Goal: Information Seeking & Learning: Learn about a topic

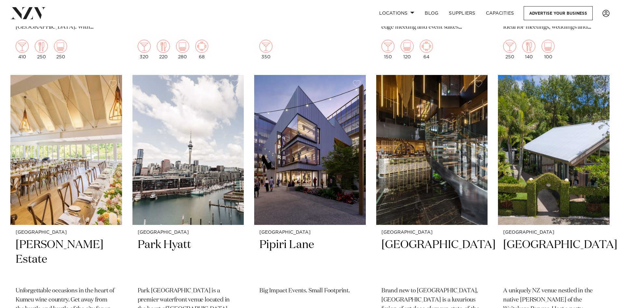
scroll to position [521, 0]
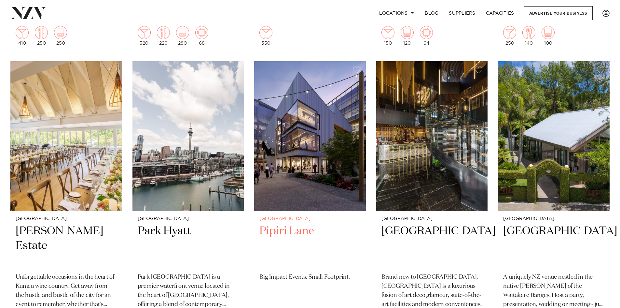
click at [277, 224] on h2 "Pipiri Lane" at bounding box center [310, 246] width 101 height 44
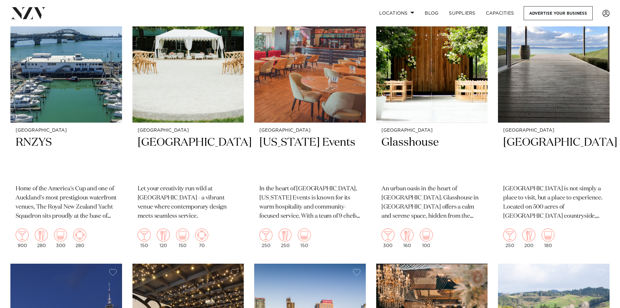
scroll to position [1497, 0]
click at [40, 135] on h2 "RNZYS" at bounding box center [66, 157] width 101 height 44
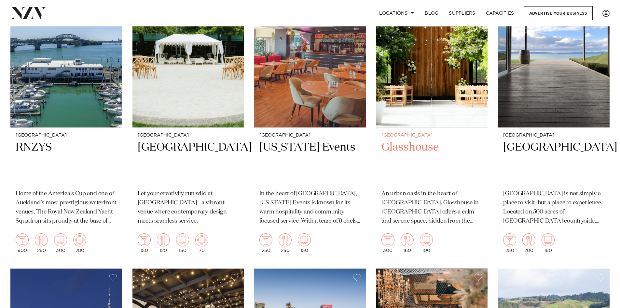
scroll to position [1459, 0]
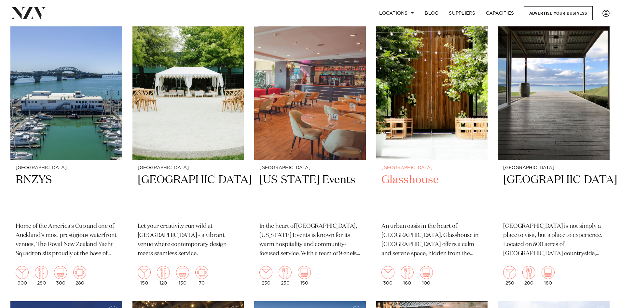
click at [406, 173] on h2 "Glasshouse" at bounding box center [432, 195] width 101 height 44
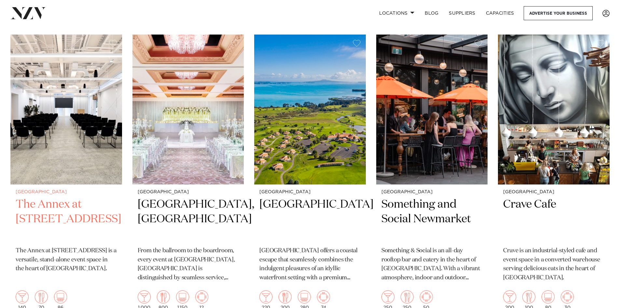
scroll to position [2007, 0]
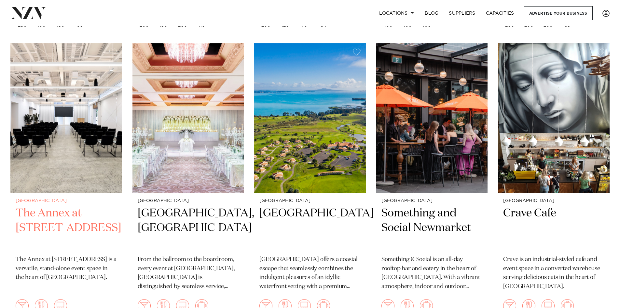
click at [58, 206] on h2 "The Annex at 10 Madden Street" at bounding box center [66, 228] width 101 height 44
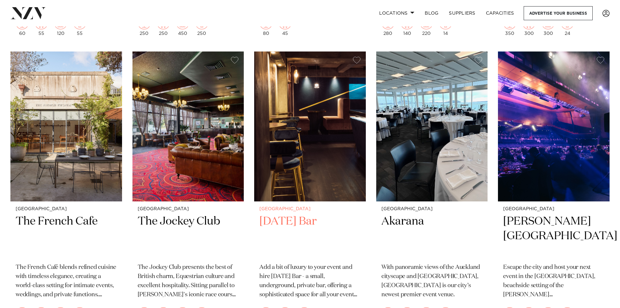
scroll to position [2586, 0]
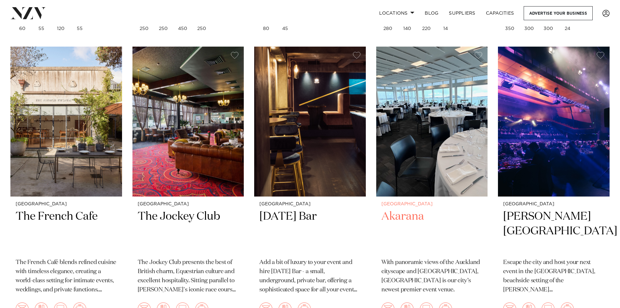
click at [403, 209] on h2 "Akarana" at bounding box center [432, 231] width 101 height 44
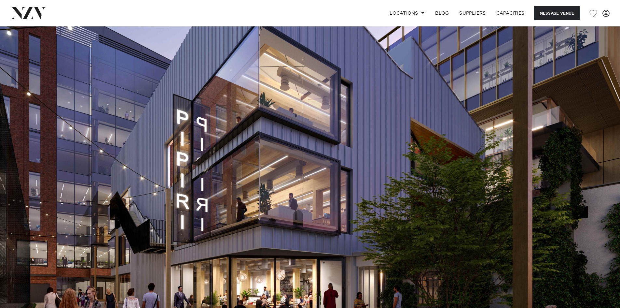
scroll to position [33, 0]
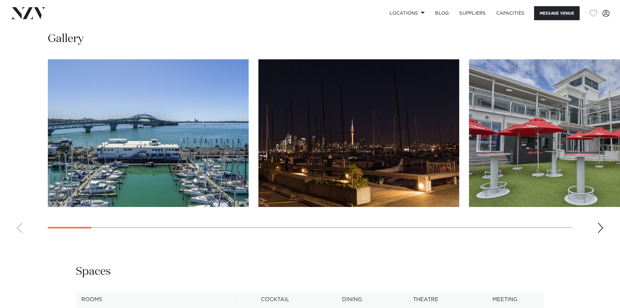
scroll to position [716, 0]
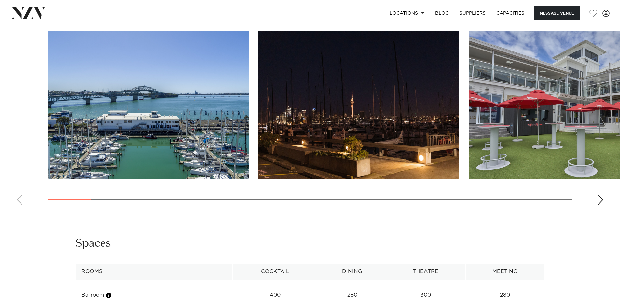
click at [600, 197] on div "Next slide" at bounding box center [601, 199] width 7 height 10
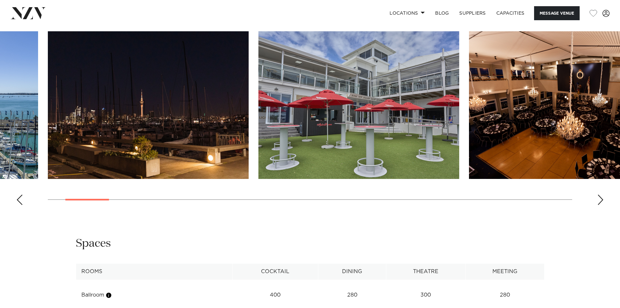
click at [600, 197] on div "Next slide" at bounding box center [601, 199] width 7 height 10
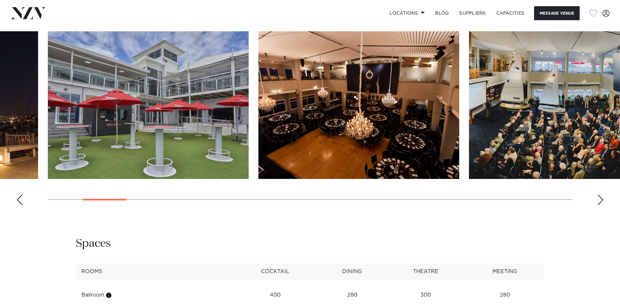
click at [600, 197] on div "Next slide" at bounding box center [601, 199] width 7 height 10
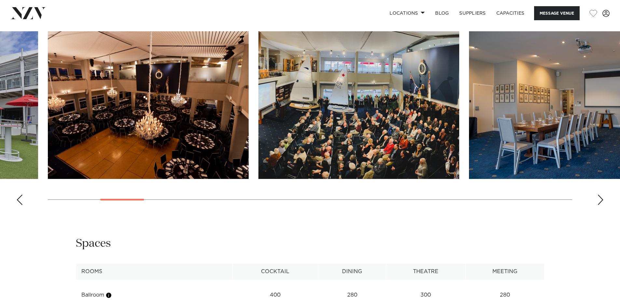
click at [600, 197] on div "Next slide" at bounding box center [601, 199] width 7 height 10
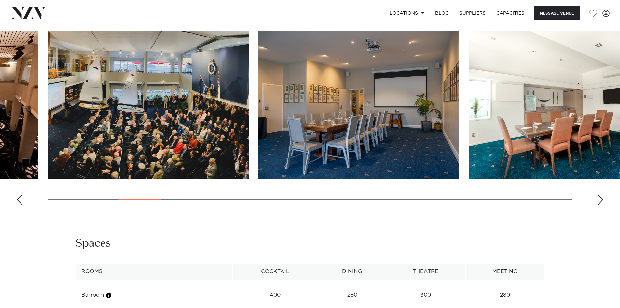
click at [600, 197] on div "Next slide" at bounding box center [601, 199] width 7 height 10
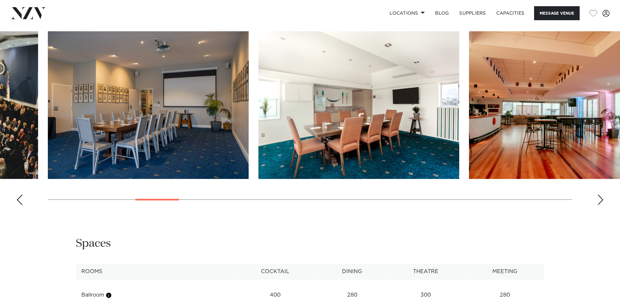
click at [600, 197] on div "Next slide" at bounding box center [601, 199] width 7 height 10
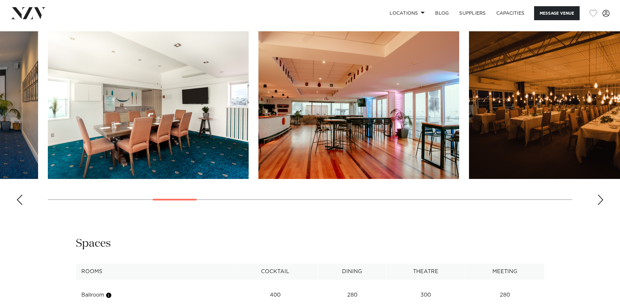
click at [600, 197] on div "Next slide" at bounding box center [601, 199] width 7 height 10
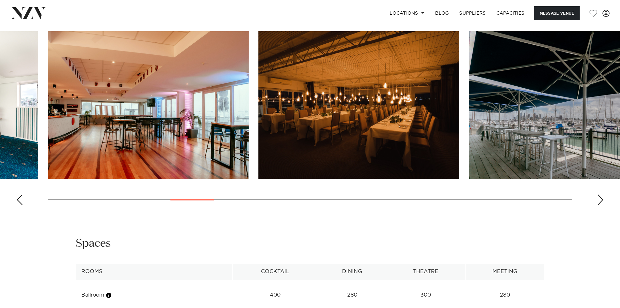
click at [600, 197] on div "Next slide" at bounding box center [601, 199] width 7 height 10
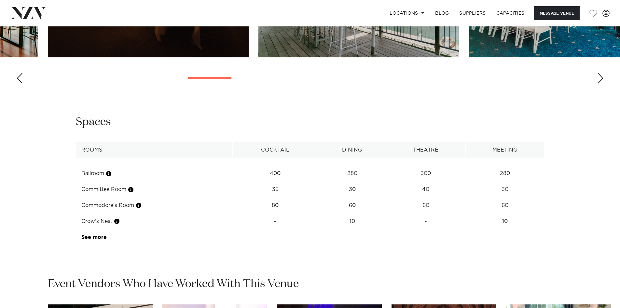
scroll to position [847, 0]
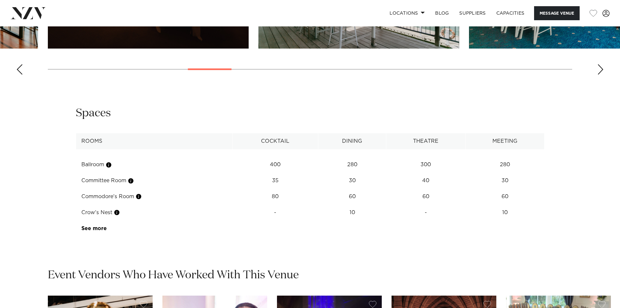
click at [113, 196] on td "Commodore's Room" at bounding box center [154, 197] width 157 height 16
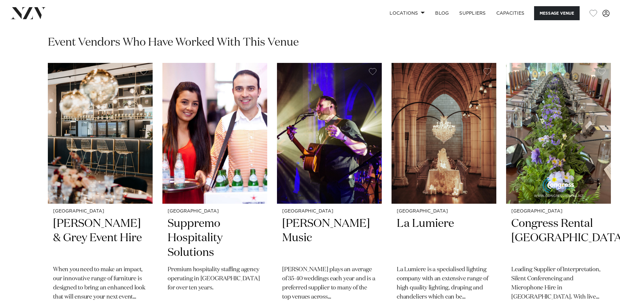
scroll to position [977, 0]
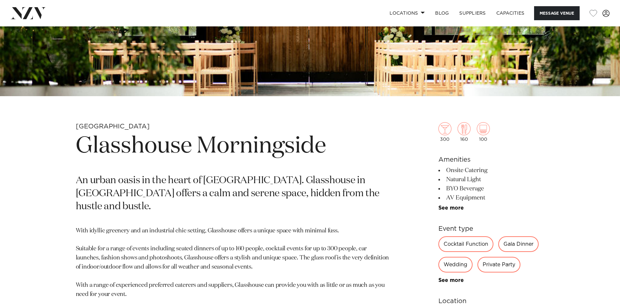
scroll to position [163, 0]
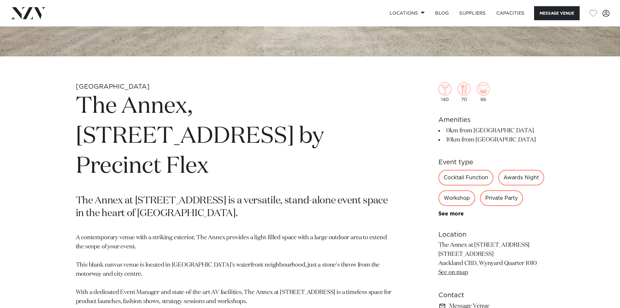
scroll to position [130, 0]
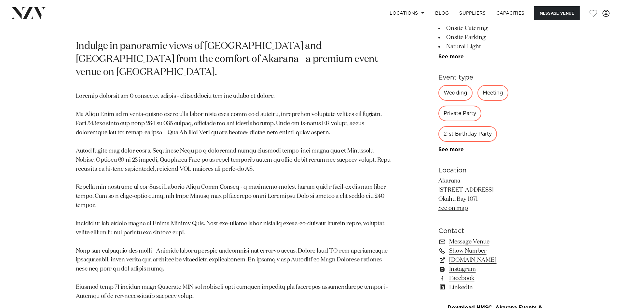
scroll to position [293, 0]
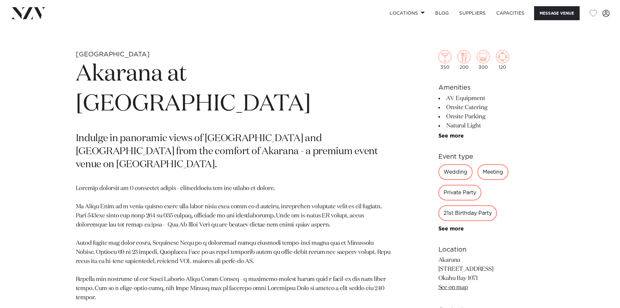
click at [496, 173] on div "Meeting" at bounding box center [493, 172] width 31 height 16
click at [488, 170] on div "Meeting" at bounding box center [493, 172] width 31 height 16
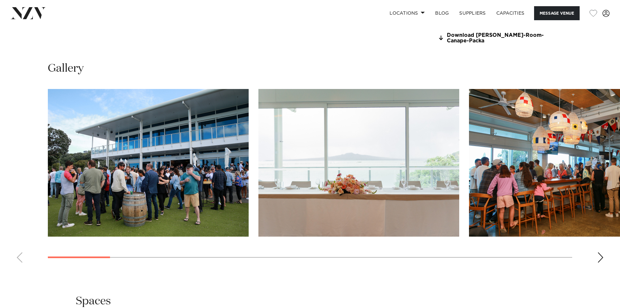
scroll to position [749, 0]
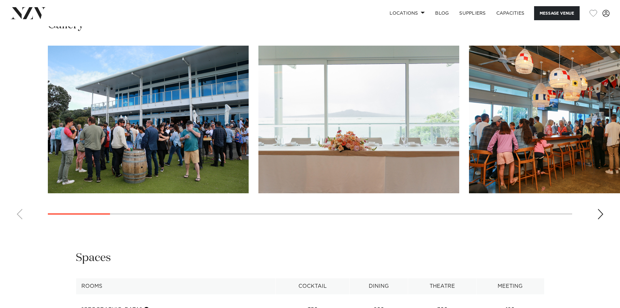
click at [600, 209] on div "Next slide" at bounding box center [601, 214] width 7 height 10
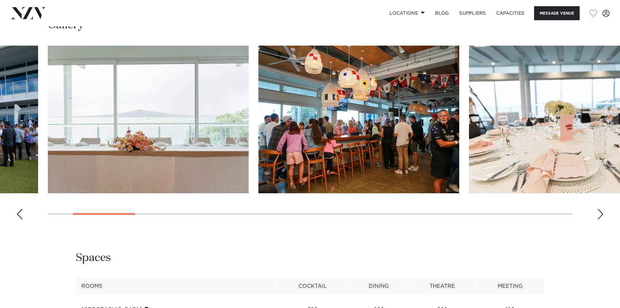
click at [600, 209] on div "Next slide" at bounding box center [601, 214] width 7 height 10
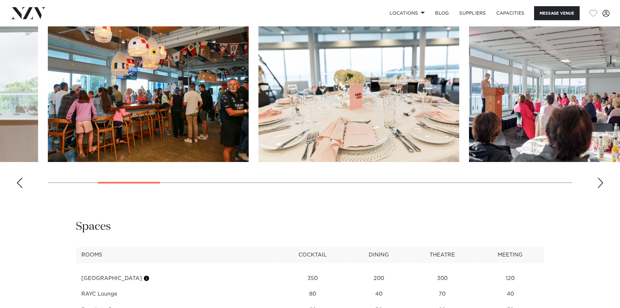
scroll to position [684, 0]
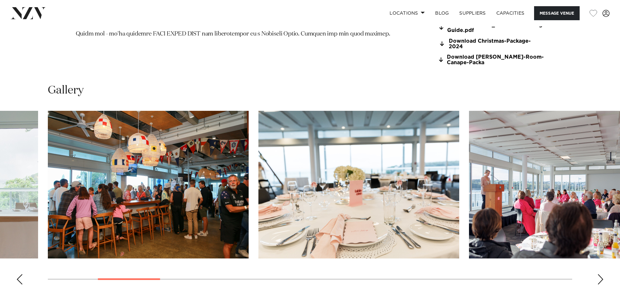
click at [601, 276] on div "Next slide" at bounding box center [601, 279] width 7 height 10
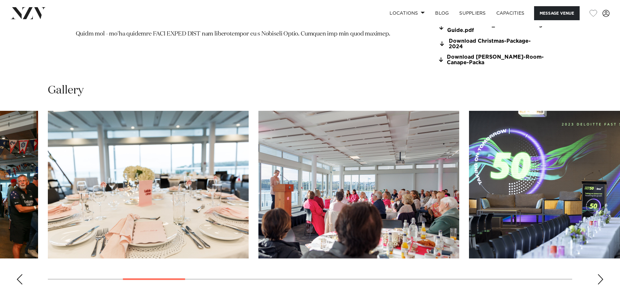
click at [601, 276] on div "Next slide" at bounding box center [601, 279] width 7 height 10
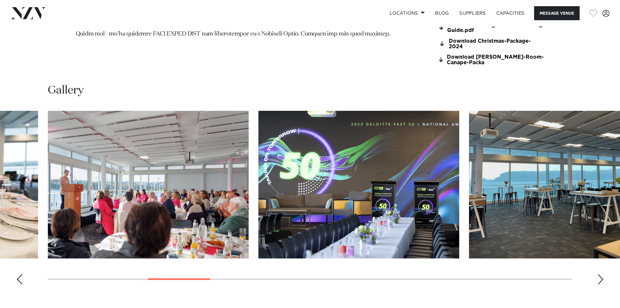
click at [601, 276] on div "Next slide" at bounding box center [601, 279] width 7 height 10
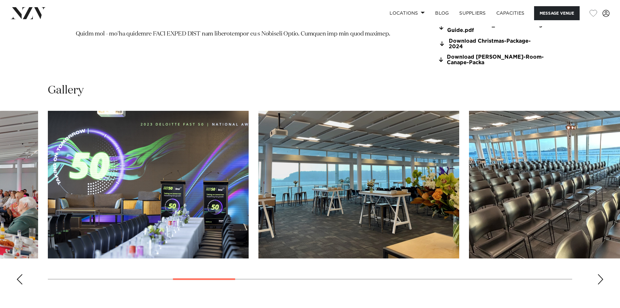
click at [601, 276] on div "Next slide" at bounding box center [601, 279] width 7 height 10
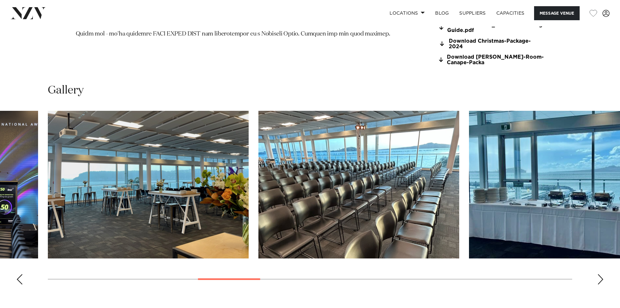
click at [601, 276] on div "Next slide" at bounding box center [601, 279] width 7 height 10
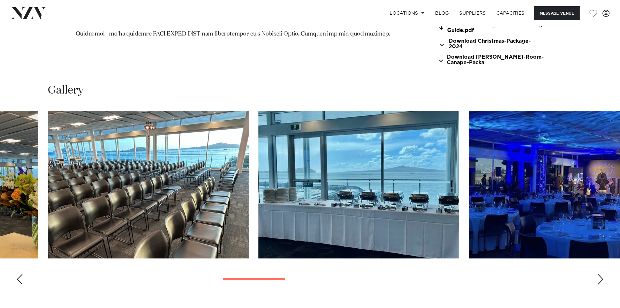
click at [601, 276] on div "Next slide" at bounding box center [601, 279] width 7 height 10
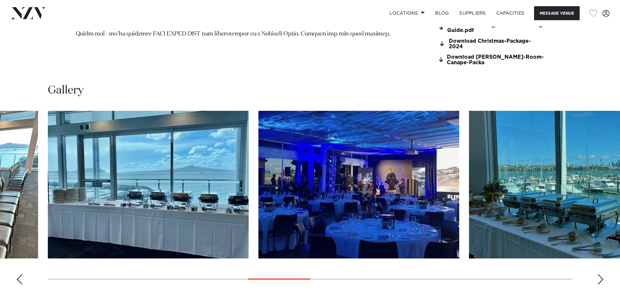
click at [600, 276] on div "Next slide" at bounding box center [601, 279] width 7 height 10
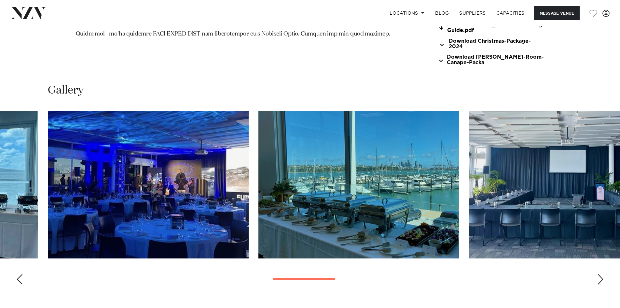
click at [605, 275] on swiper-container at bounding box center [310, 200] width 620 height 179
click at [600, 274] on div "Next slide" at bounding box center [601, 279] width 7 height 10
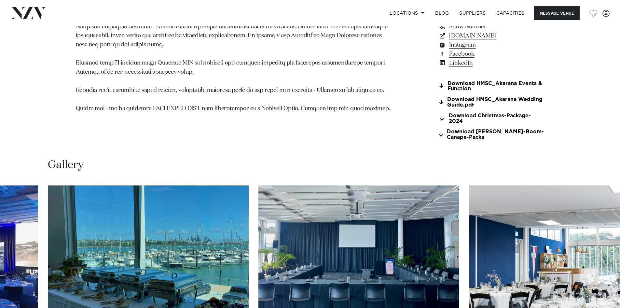
scroll to position [488, 0]
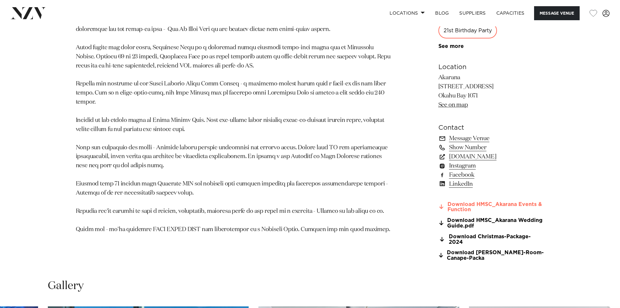
click at [468, 202] on link "Download HMSC_Akarana Events & Function" at bounding box center [492, 207] width 106 height 11
